Goal: Task Accomplishment & Management: Complete application form

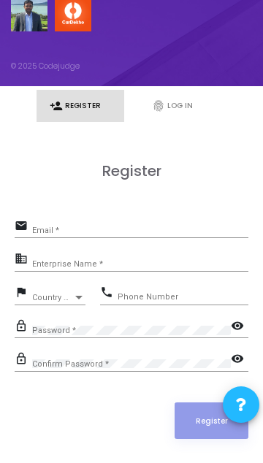
scroll to position [283, 0]
click at [173, 102] on link "fingerprint Log In" at bounding box center [183, 106] width 88 height 32
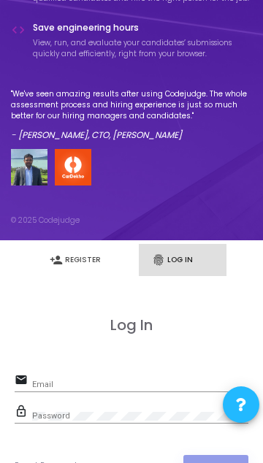
scroll to position [181, 0]
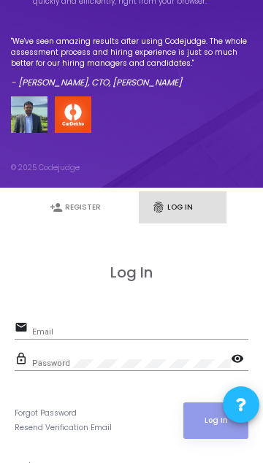
click at [126, 331] on input "Email" at bounding box center [140, 332] width 216 height 9
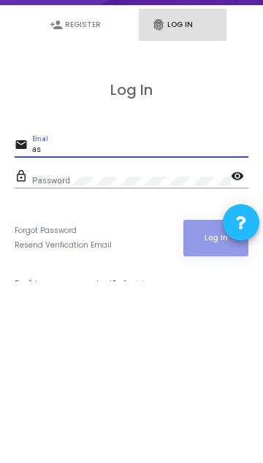
type input "a"
